Goal: Obtain resource: Download file/media

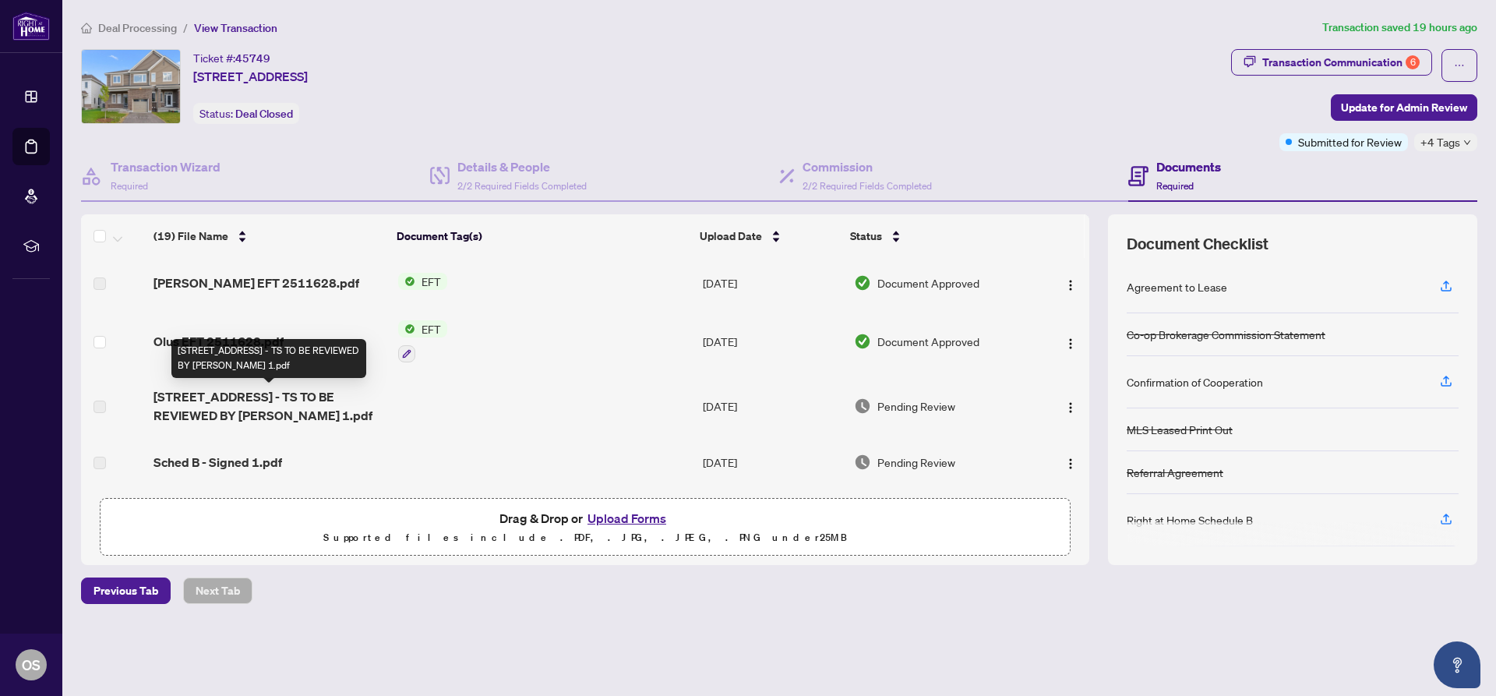
click at [275, 397] on span "[STREET_ADDRESS] - TS TO BE REVIEWED BY [PERSON_NAME] 1.pdf" at bounding box center [269, 405] width 231 height 37
click at [214, 405] on span "[STREET_ADDRESS] - TS TO BE REVIEWED BY [PERSON_NAME] 1.pdf" at bounding box center [269, 405] width 231 height 37
click at [925, 411] on span "Pending Review" at bounding box center [917, 405] width 78 height 17
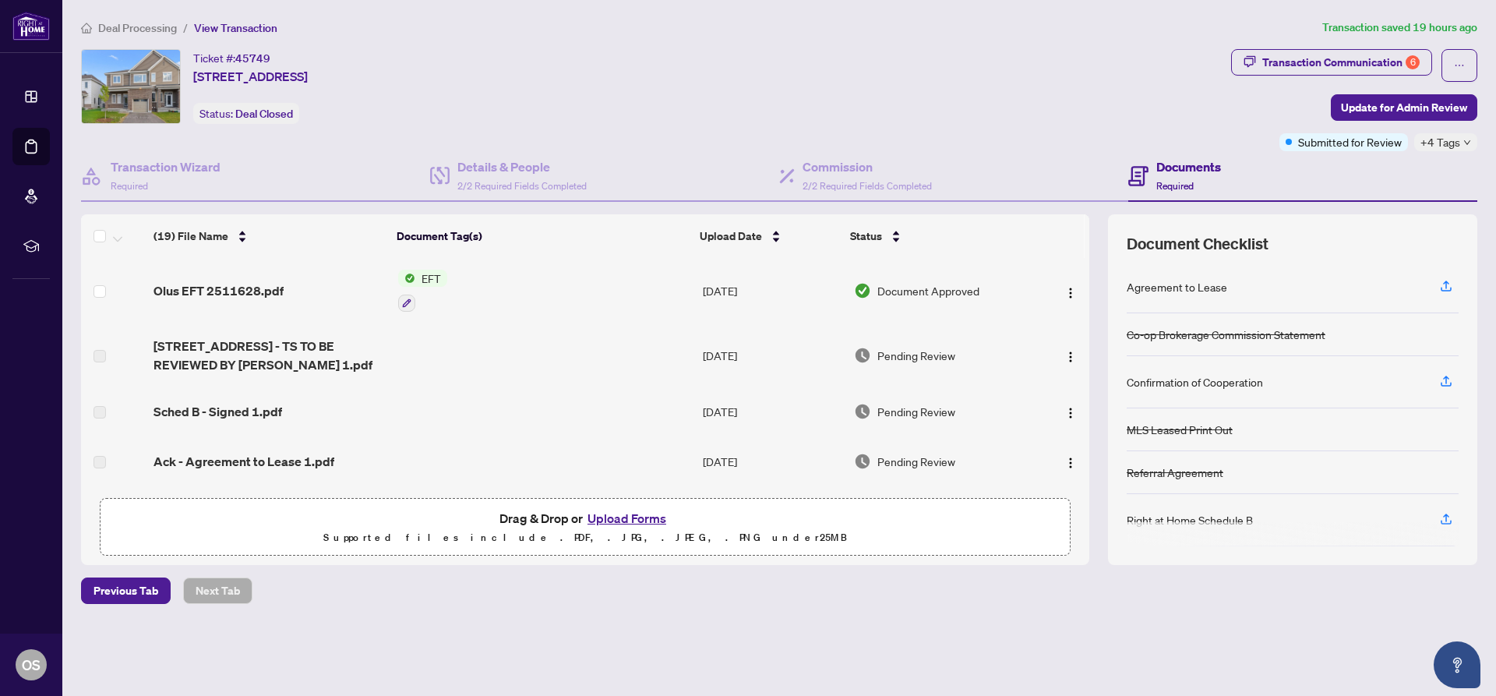
scroll to position [78, 0]
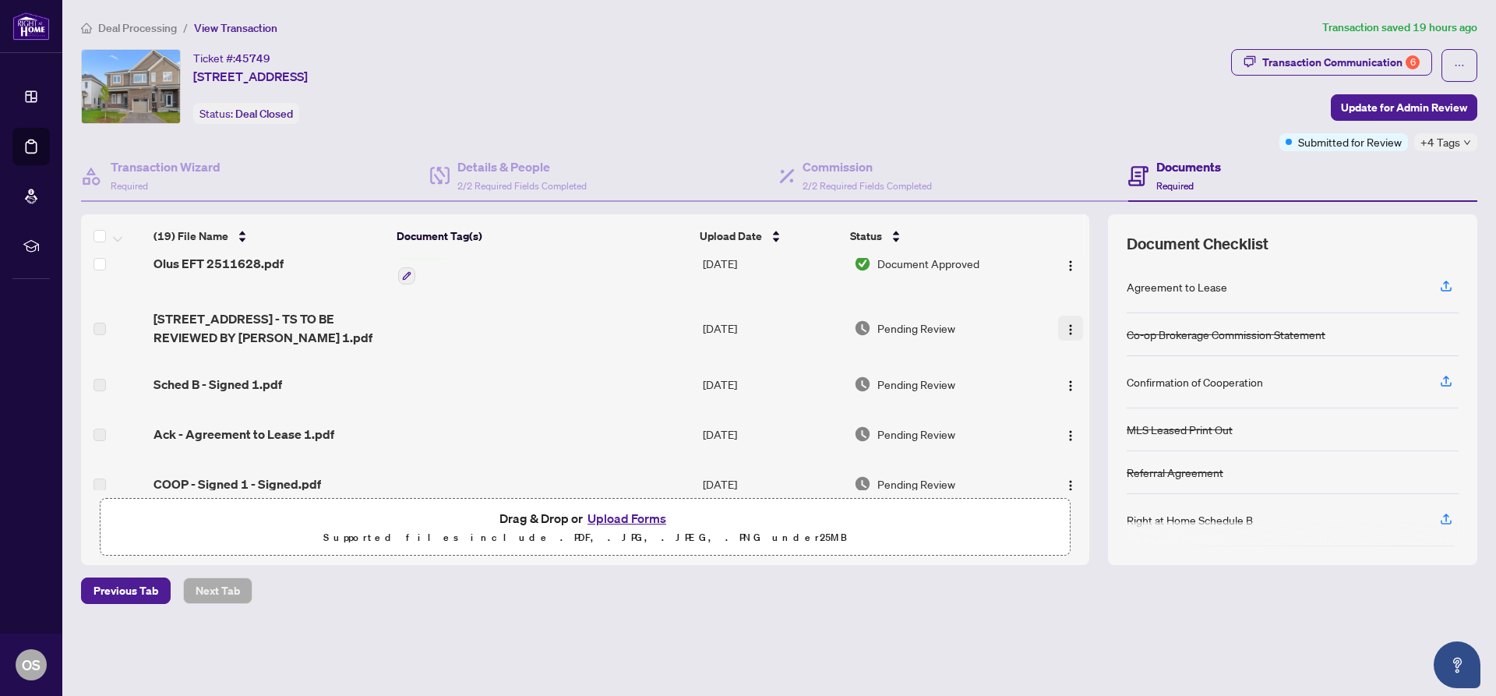
click at [1065, 326] on img "button" at bounding box center [1071, 329] width 12 height 12
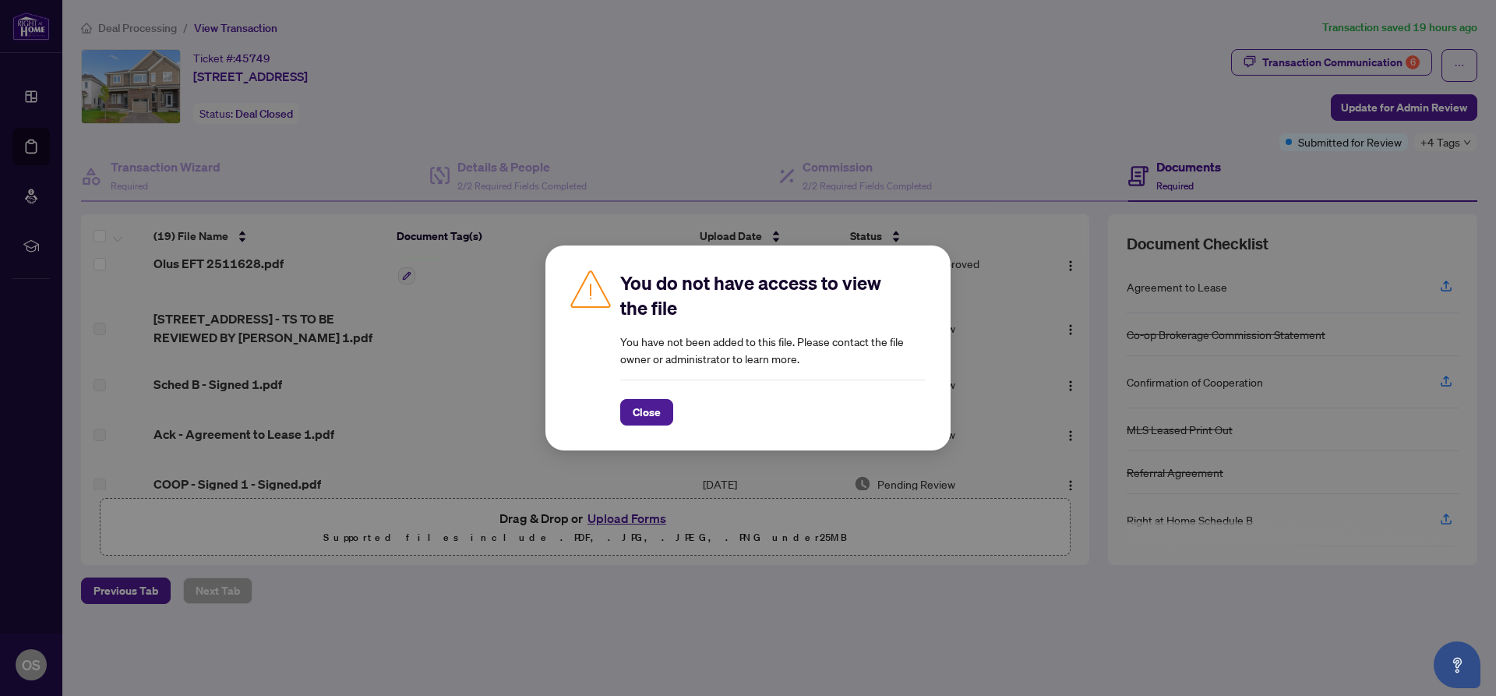
click at [431, 402] on div "You do not have access to view the file You have not been added to this file. P…" at bounding box center [748, 348] width 1496 height 696
click at [431, 383] on div "You do not have access to view the file You have not been added to this file. P…" at bounding box center [748, 348] width 1496 height 696
click at [659, 414] on button "Close" at bounding box center [646, 412] width 53 height 26
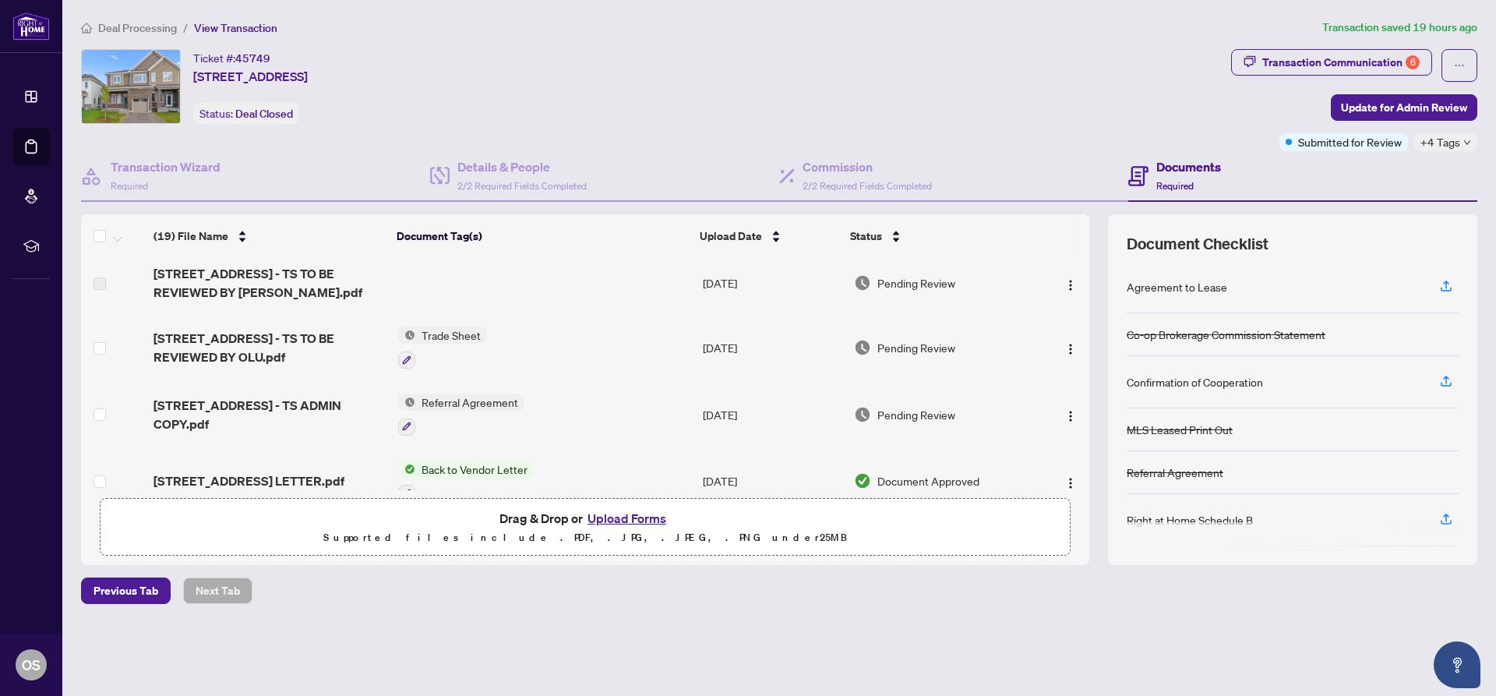
scroll to position [546, 0]
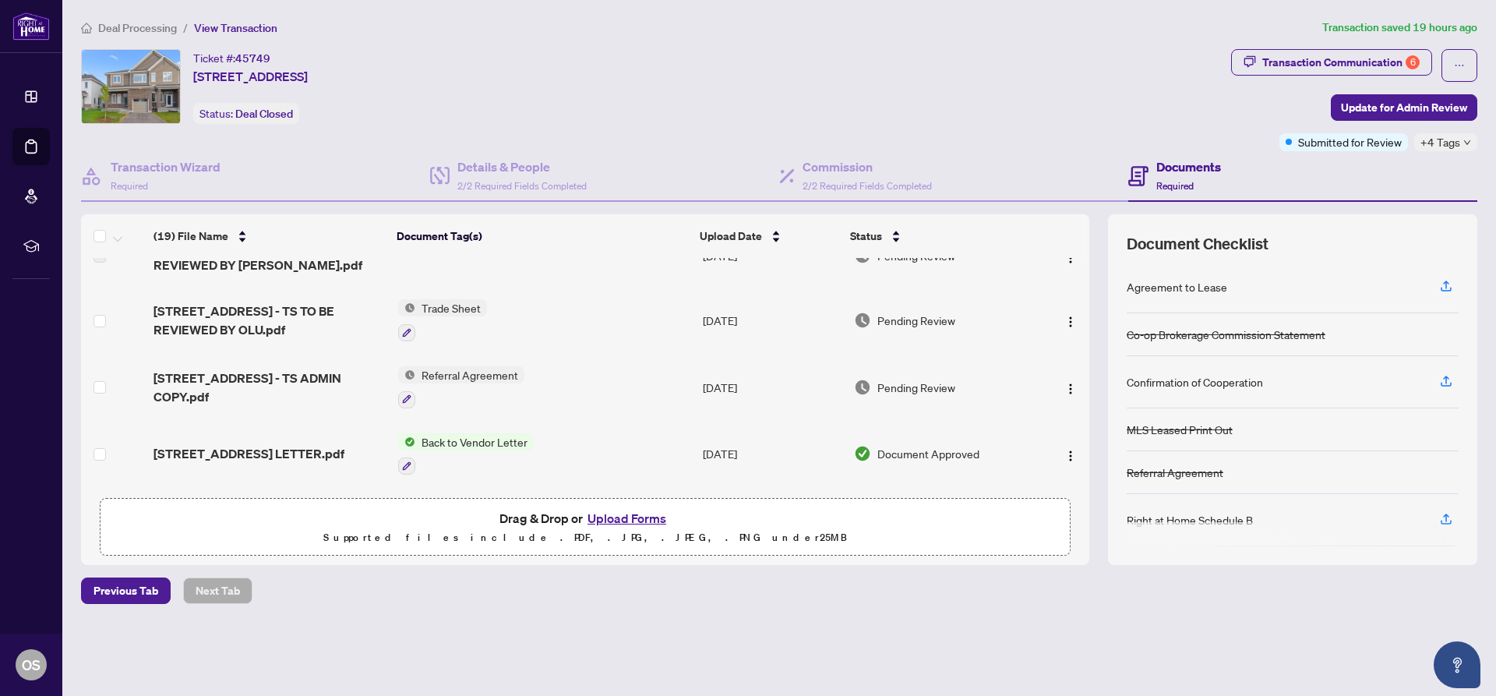
click at [445, 310] on span "Trade Sheet" at bounding box center [451, 307] width 72 height 17
click at [407, 387] on span "Trade Sheet" at bounding box center [408, 384] width 72 height 17
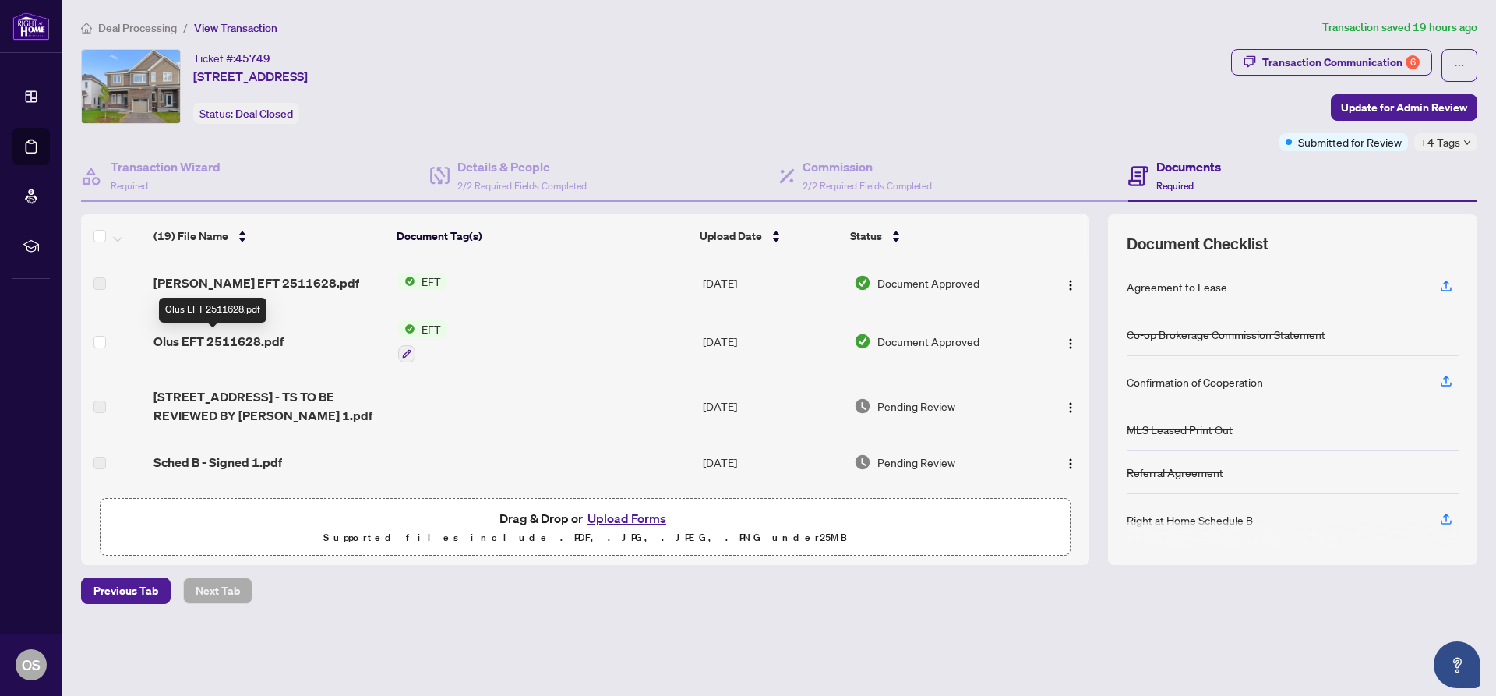
click at [263, 348] on span "Olus EFT 2511628.pdf" at bounding box center [219, 341] width 130 height 19
click at [433, 285] on span "EFT" at bounding box center [431, 281] width 32 height 17
click at [367, 335] on span "EFT" at bounding box center [368, 334] width 32 height 17
click at [430, 282] on span "EFT" at bounding box center [431, 281] width 32 height 17
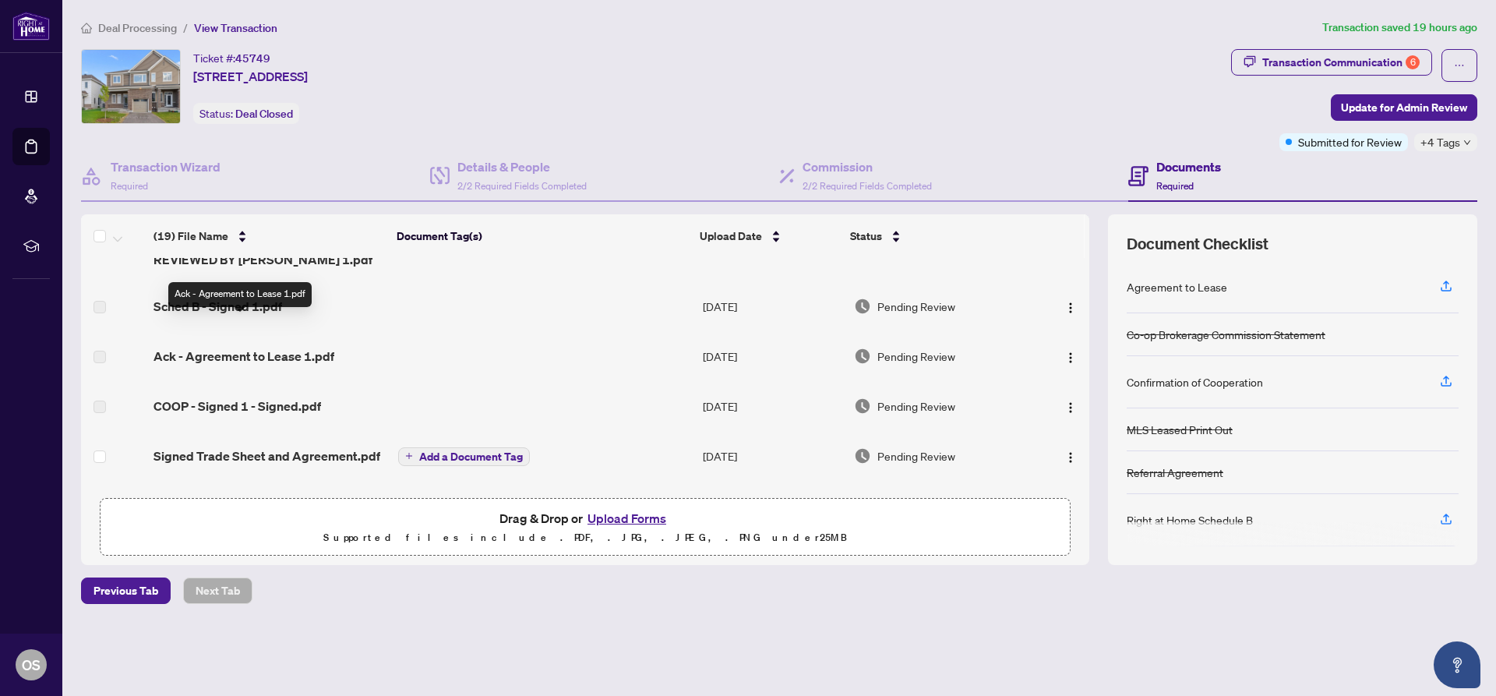
scroll to position [234, 0]
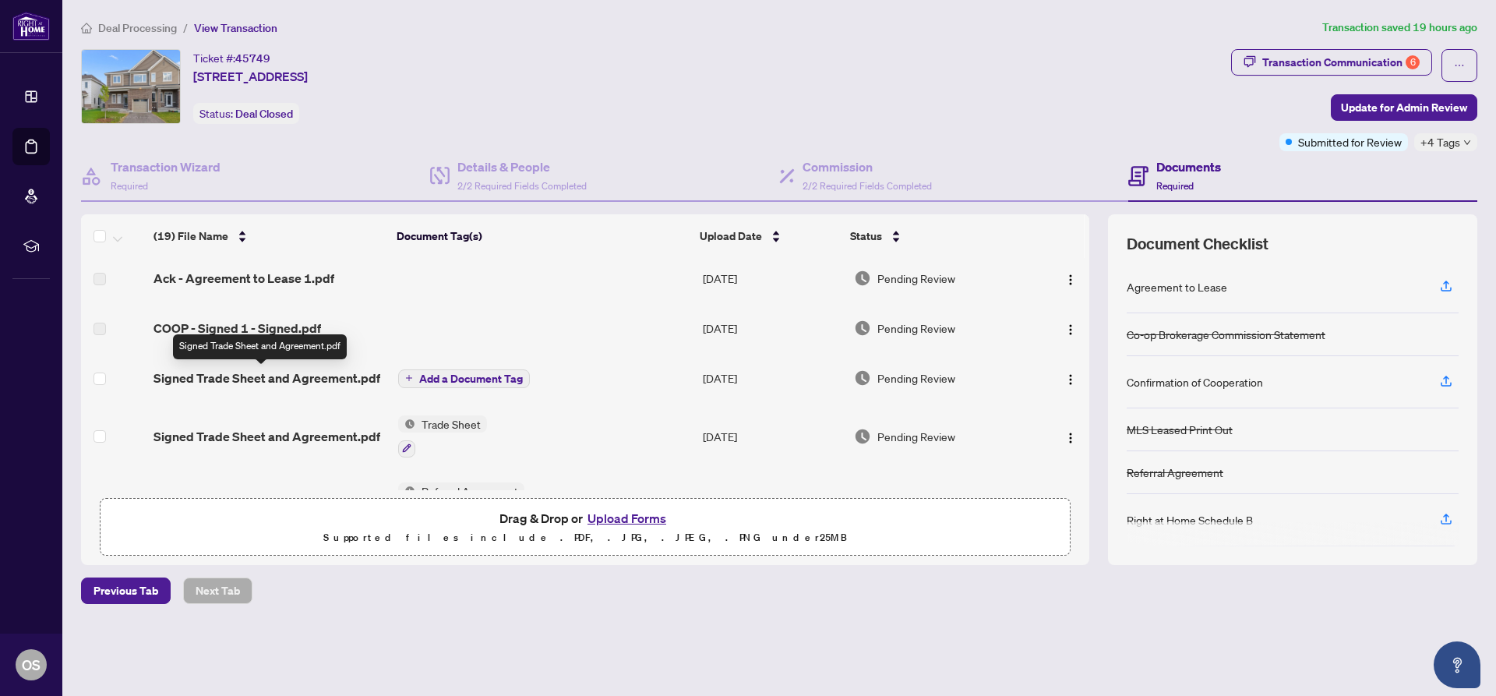
click at [238, 385] on span "Signed Trade Sheet and Agreement.pdf" at bounding box center [267, 378] width 227 height 19
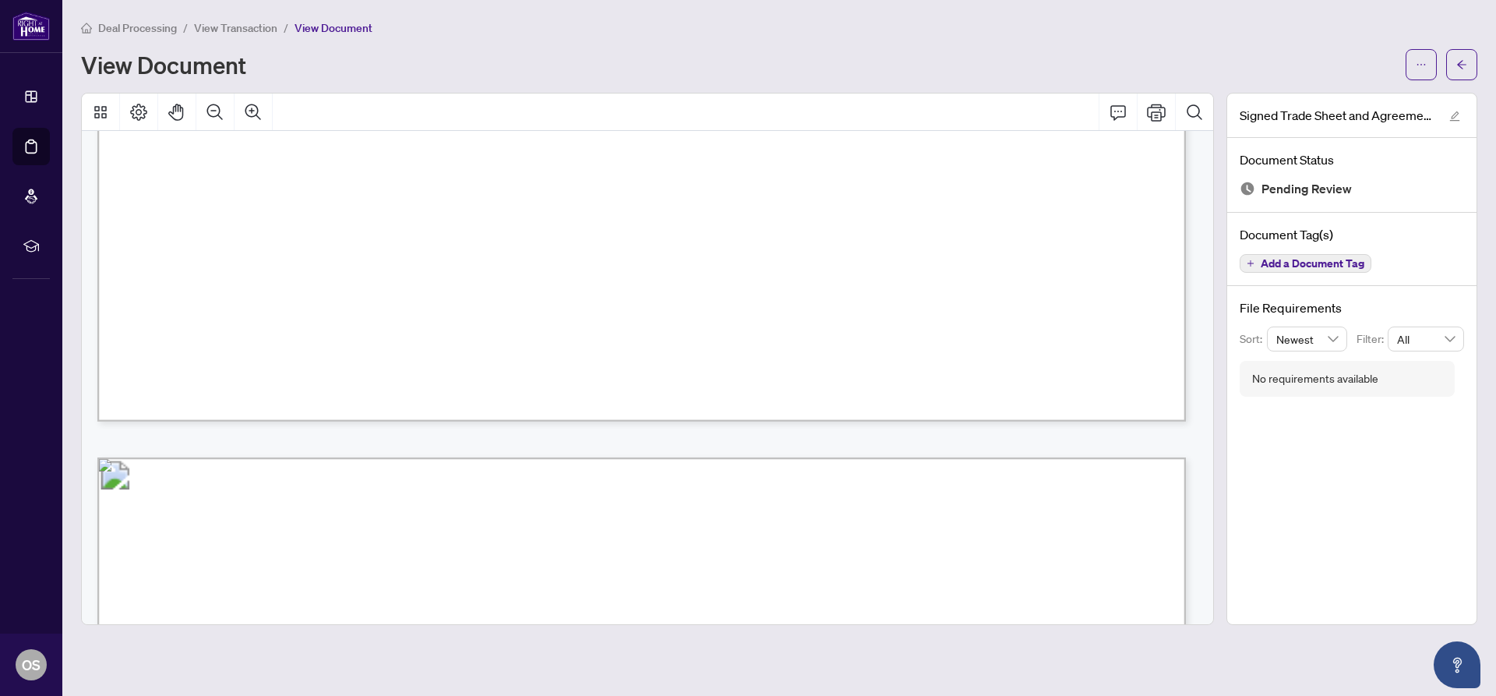
scroll to position [935, 0]
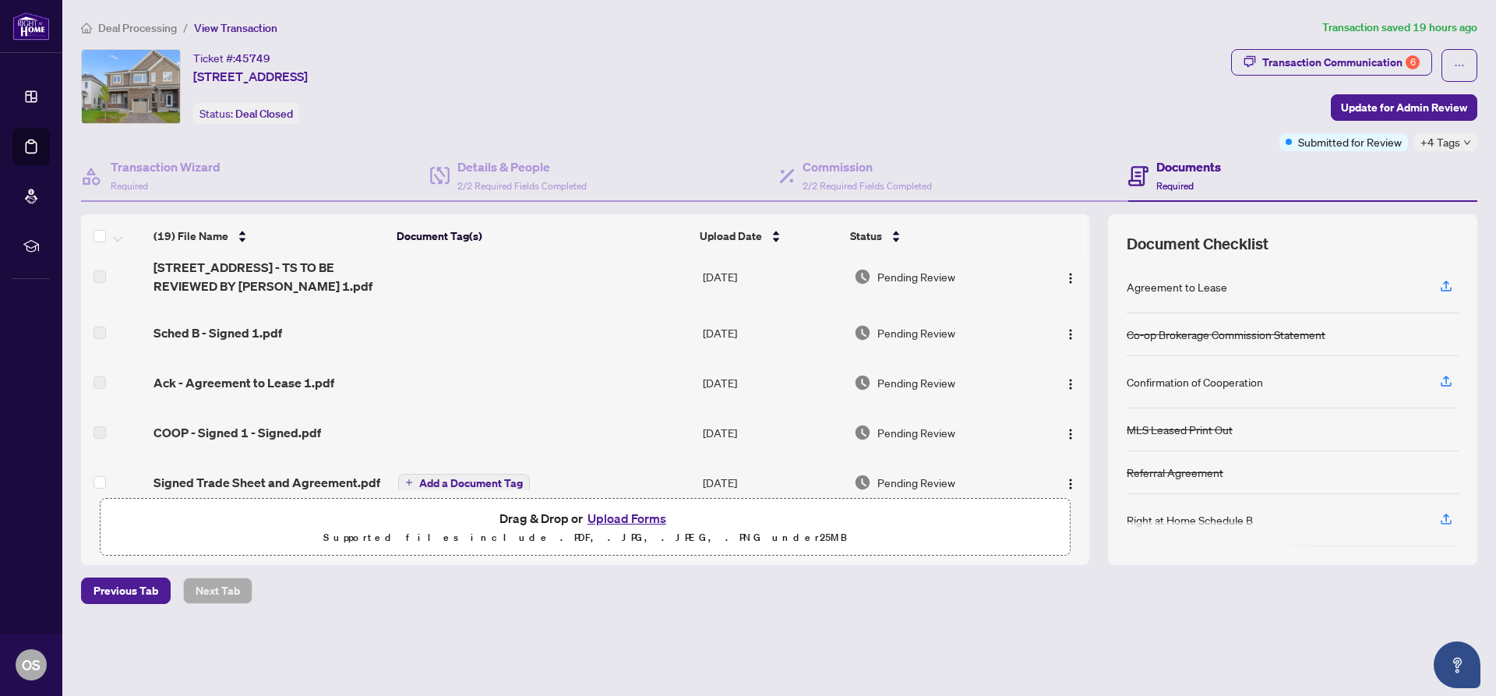
scroll to position [156, 0]
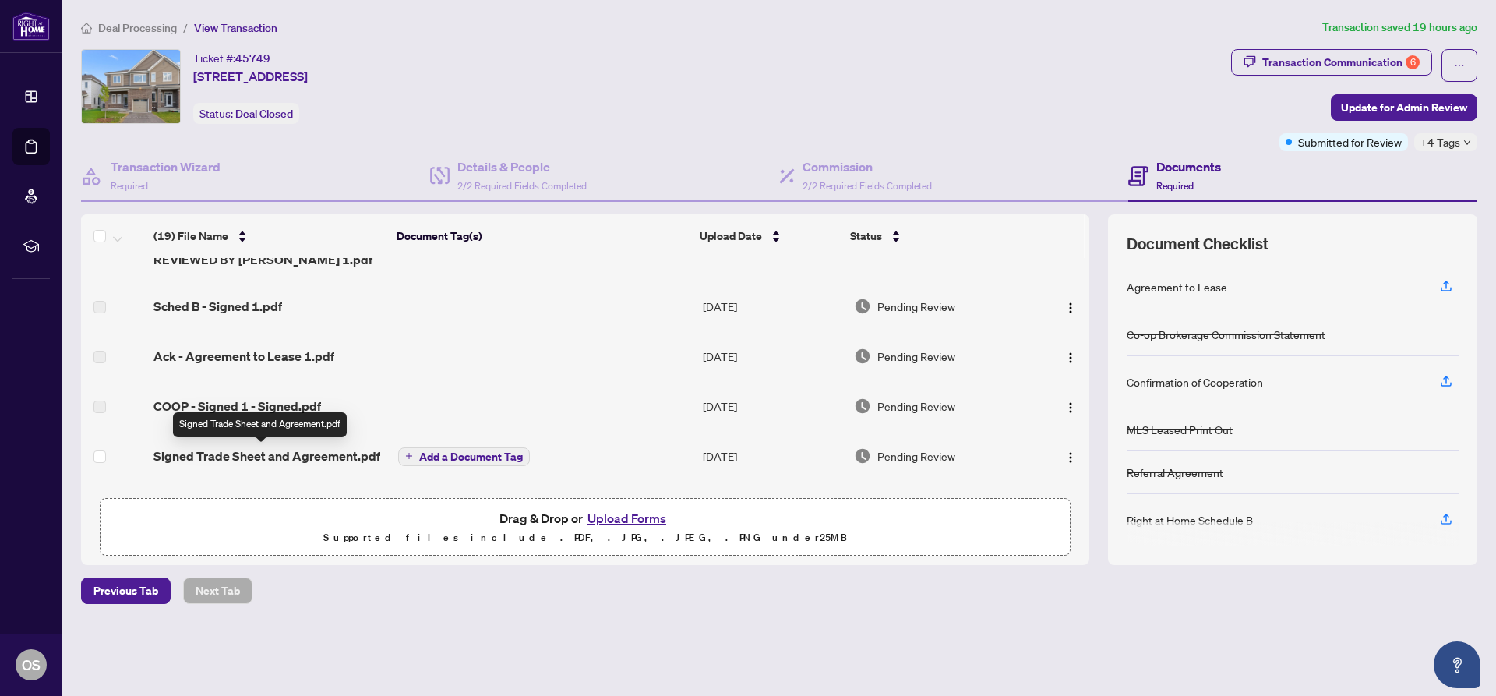
click at [288, 458] on span "Signed Trade Sheet and Agreement.pdf" at bounding box center [267, 456] width 227 height 19
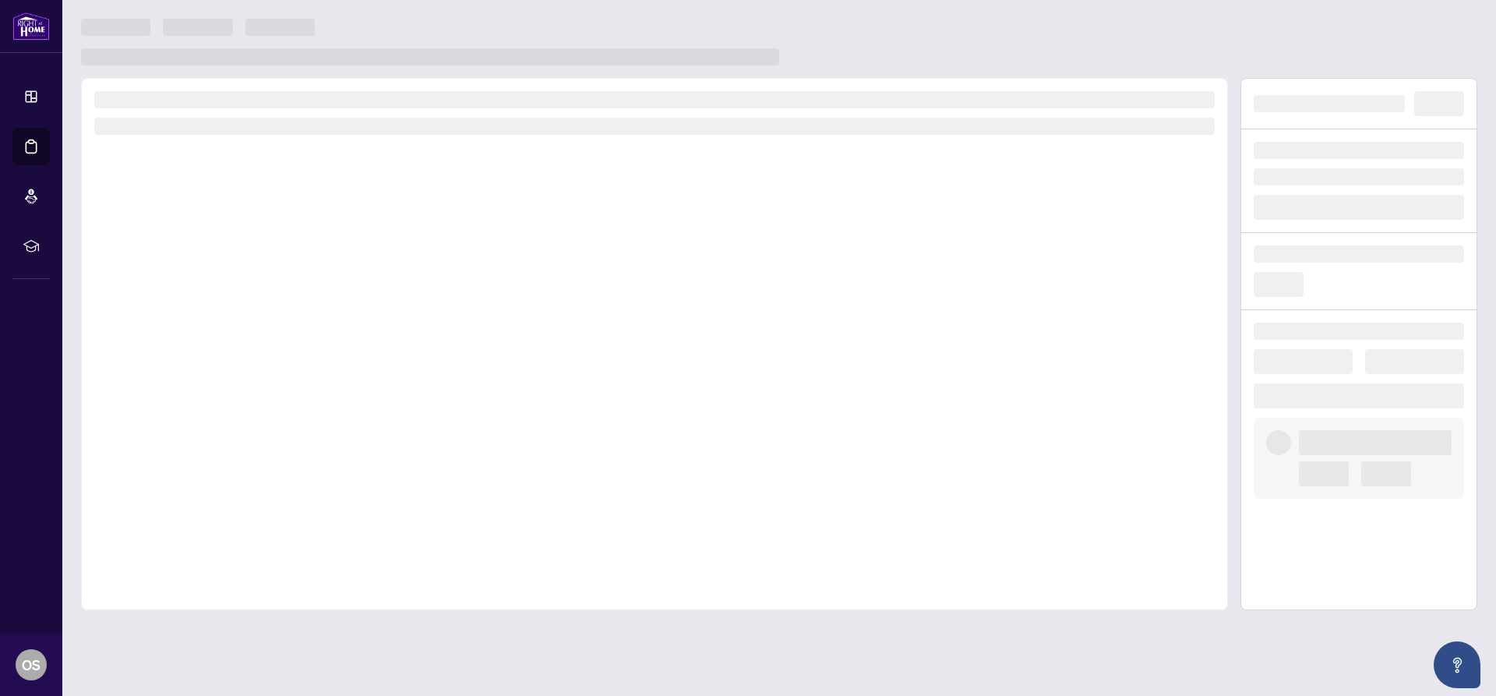
click at [288, 458] on div at bounding box center [654, 344] width 1147 height 532
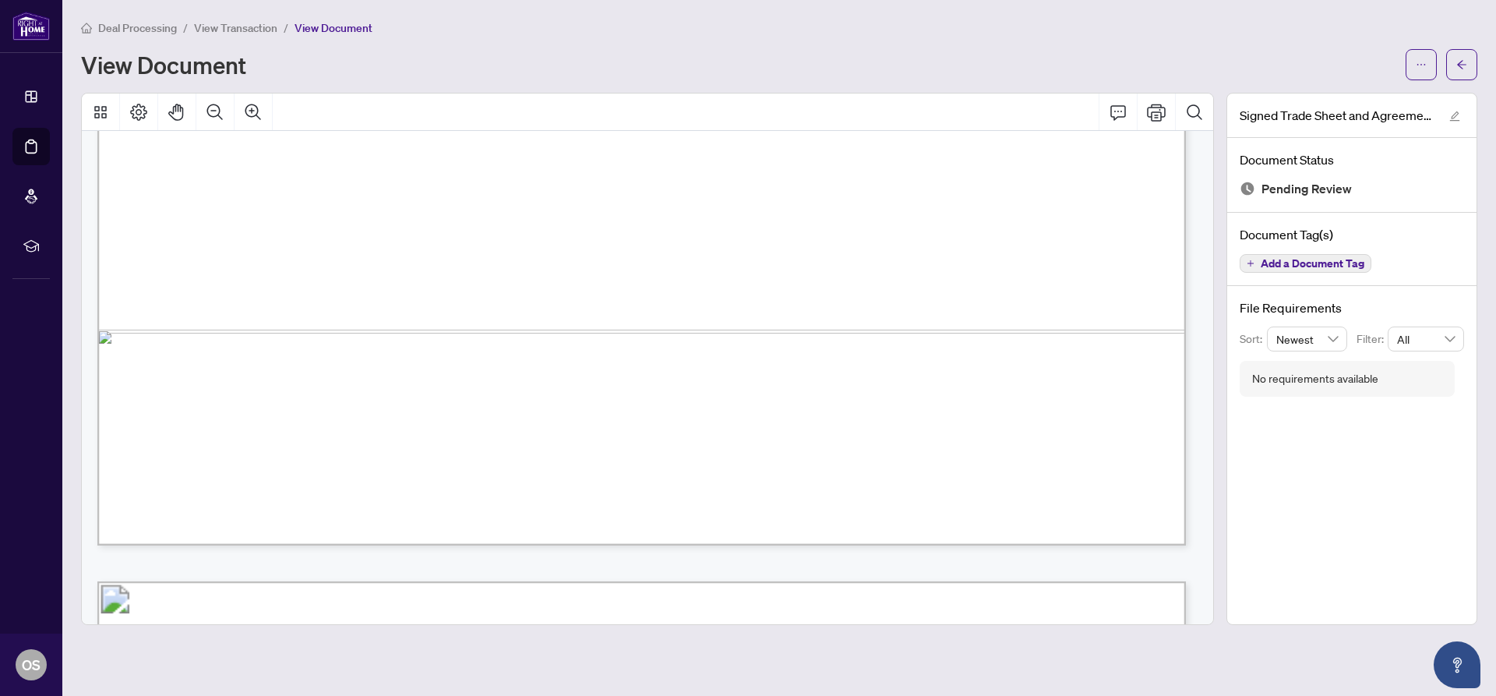
scroll to position [1013, 0]
